Goal: Find specific page/section: Find specific page/section

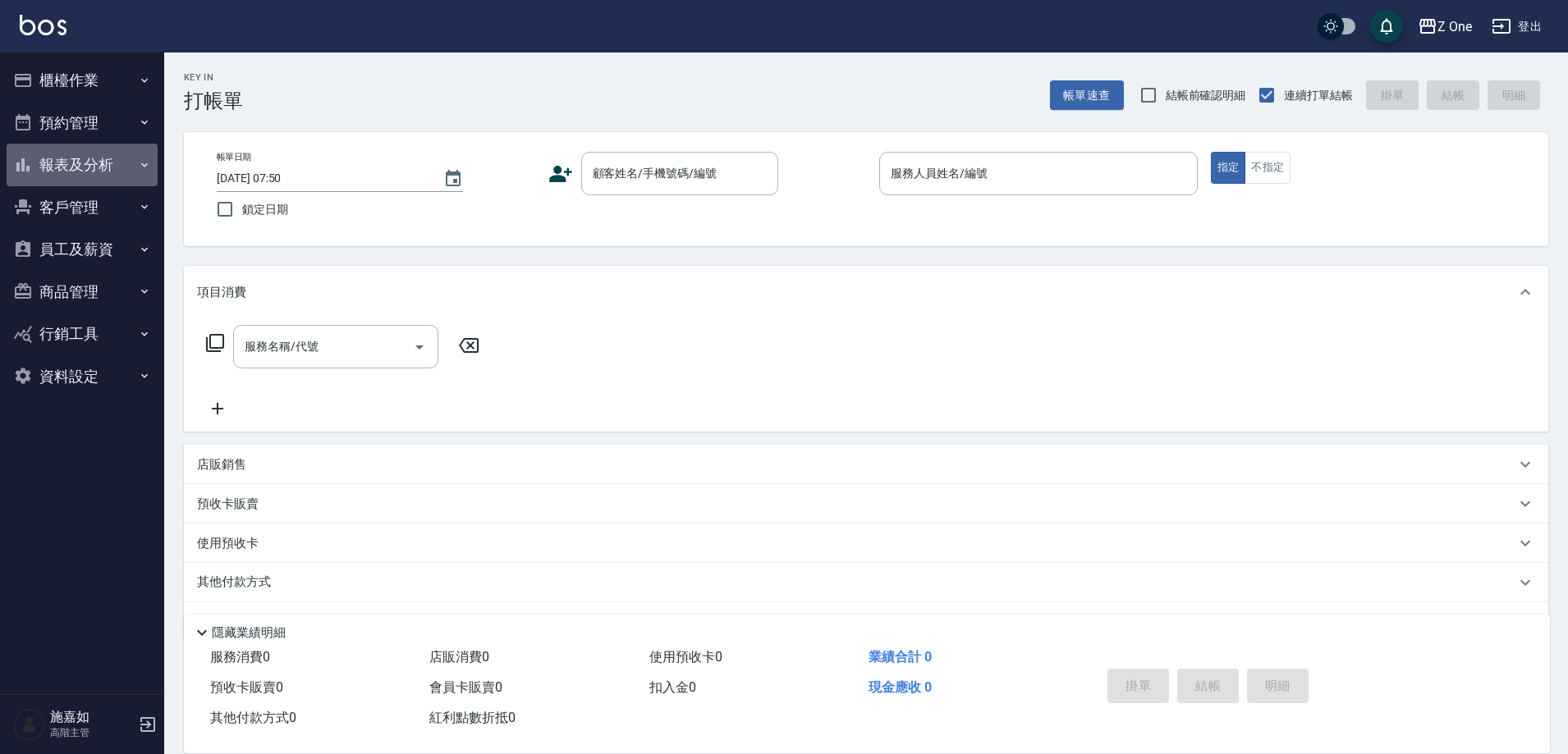
click at [144, 166] on icon "button" at bounding box center [144, 165] width 6 height 4
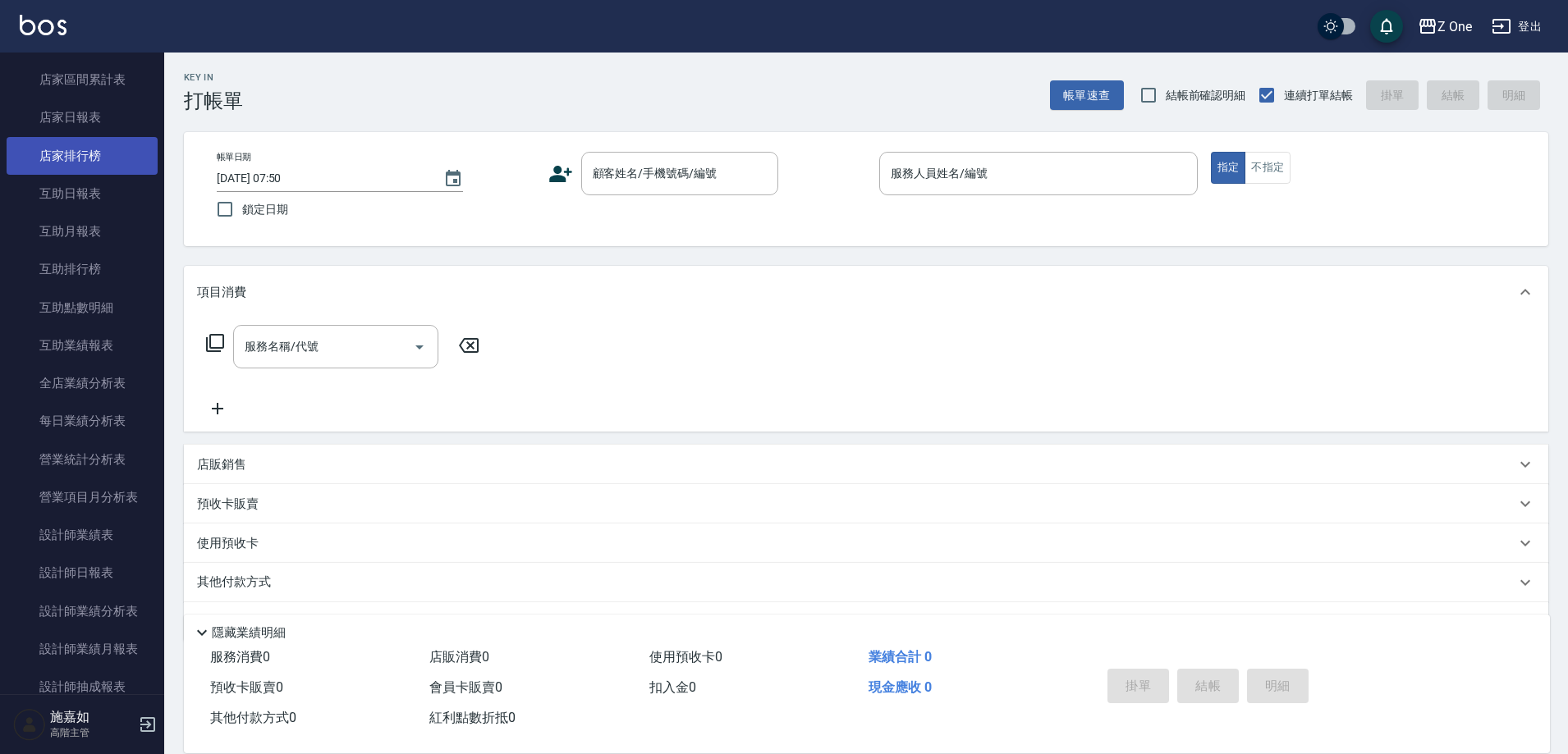
scroll to position [328, 0]
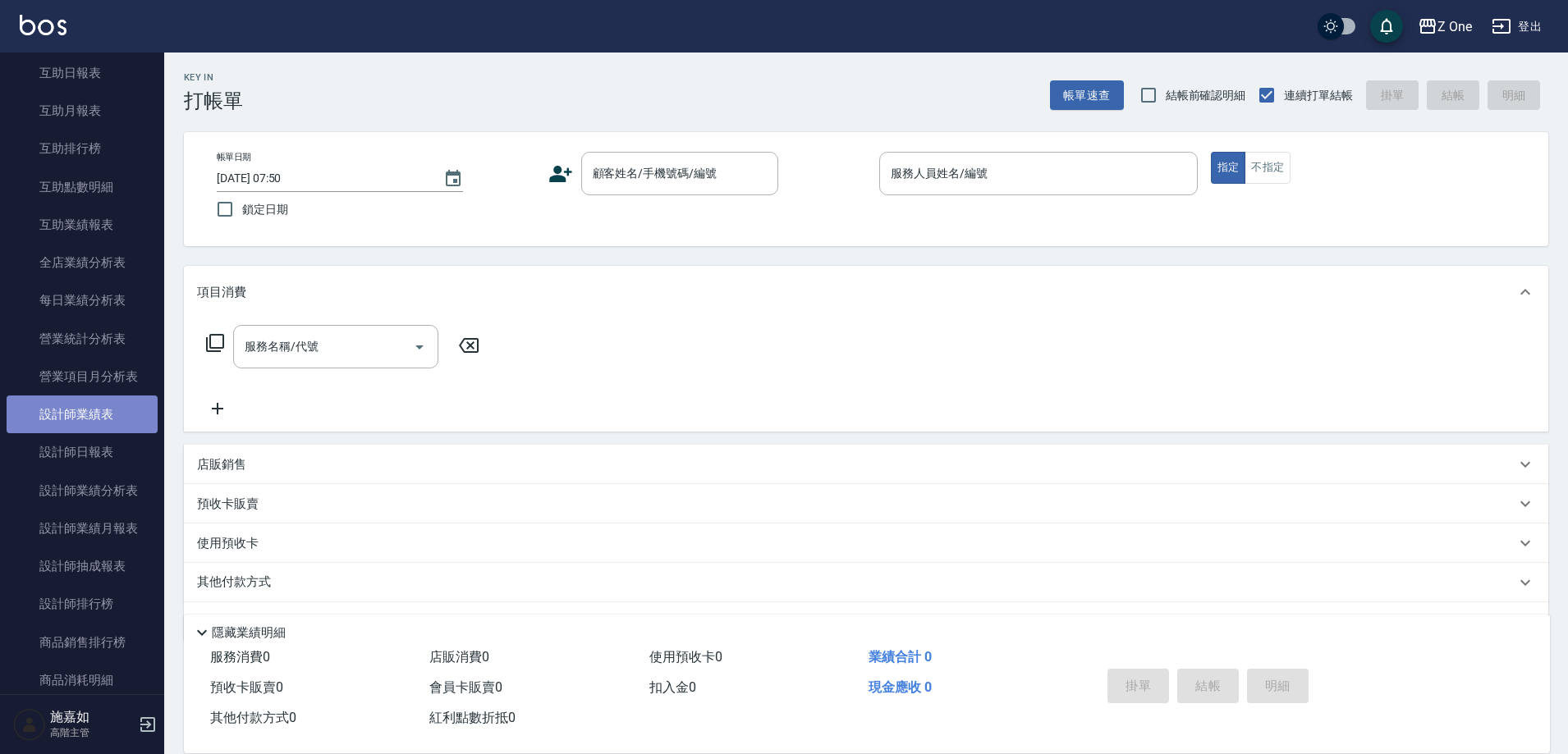
click at [127, 408] on link "設計師業績表" at bounding box center [81, 414] width 151 height 38
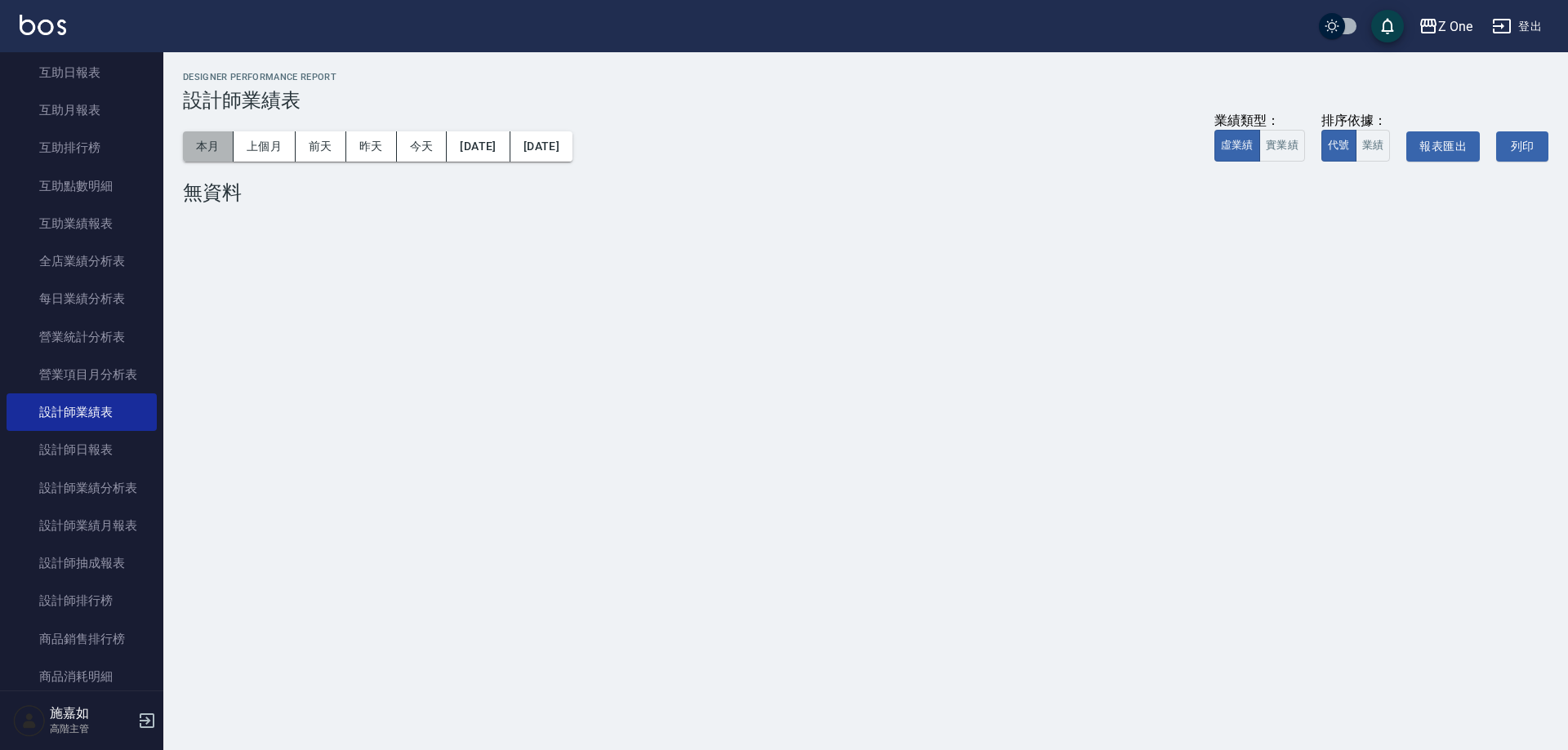
click at [198, 145] on button "本月" at bounding box center [208, 146] width 51 height 30
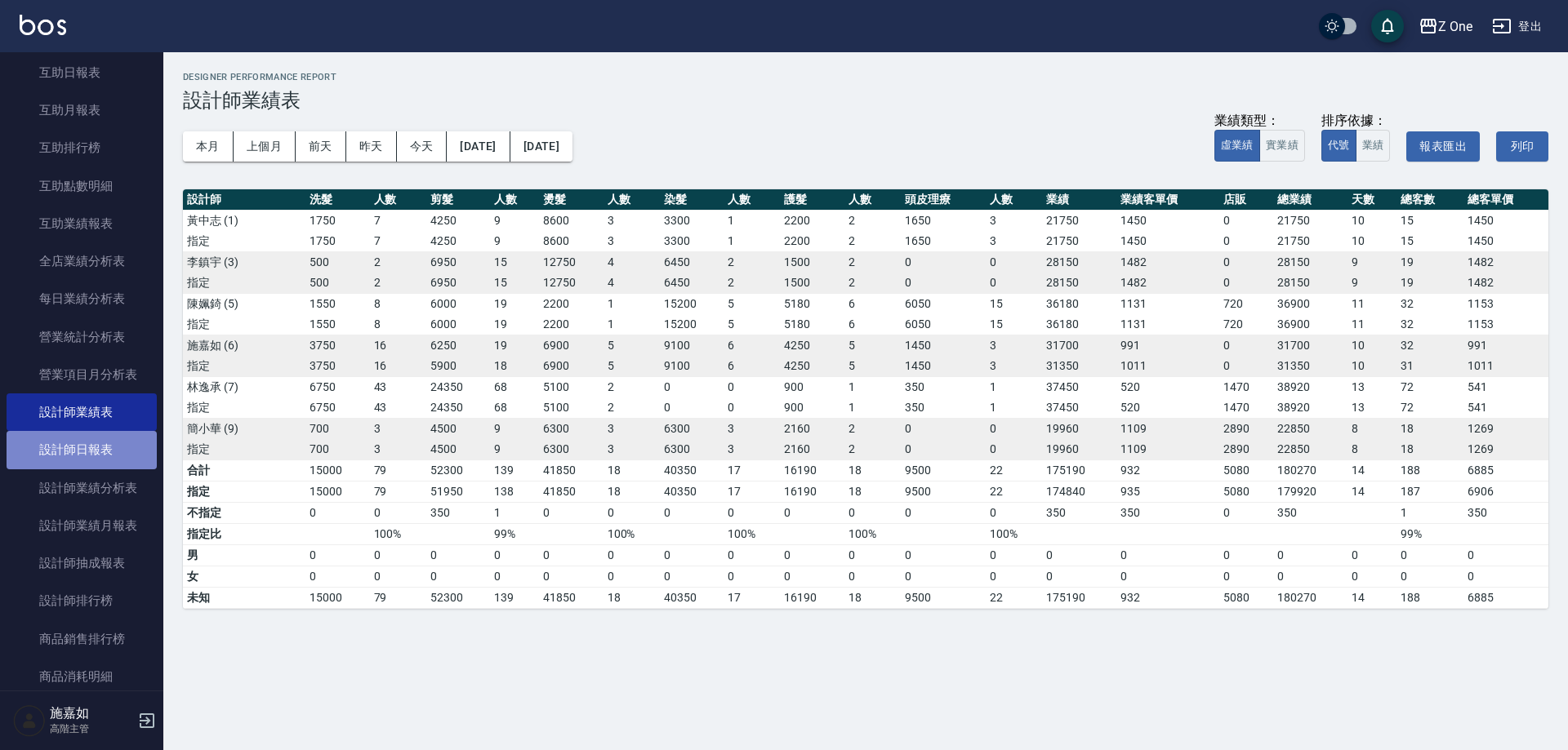
click at [111, 458] on link "設計師日報表" at bounding box center [81, 449] width 150 height 37
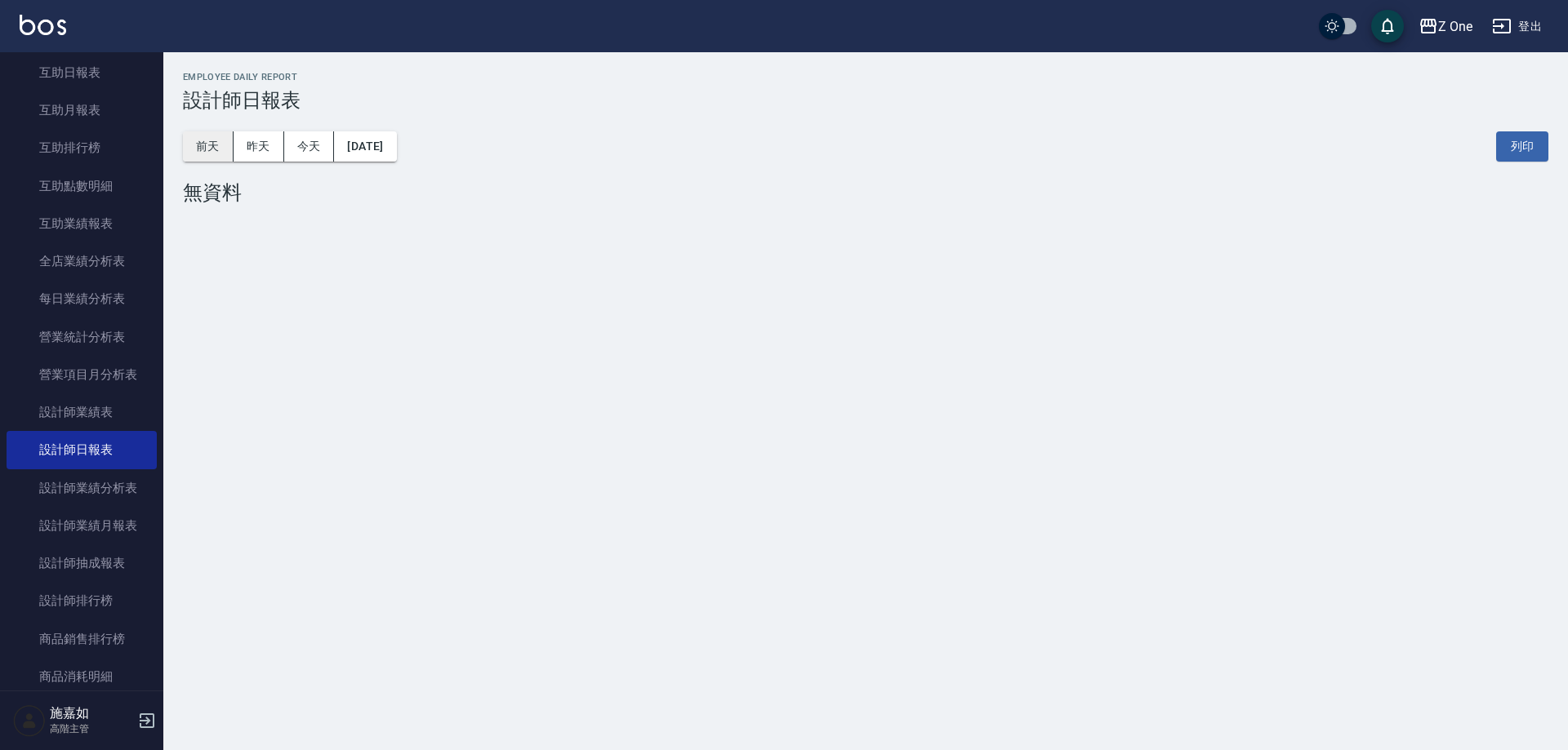
click at [228, 145] on button "前天" at bounding box center [208, 146] width 51 height 30
